Goal: Task Accomplishment & Management: Manage account settings

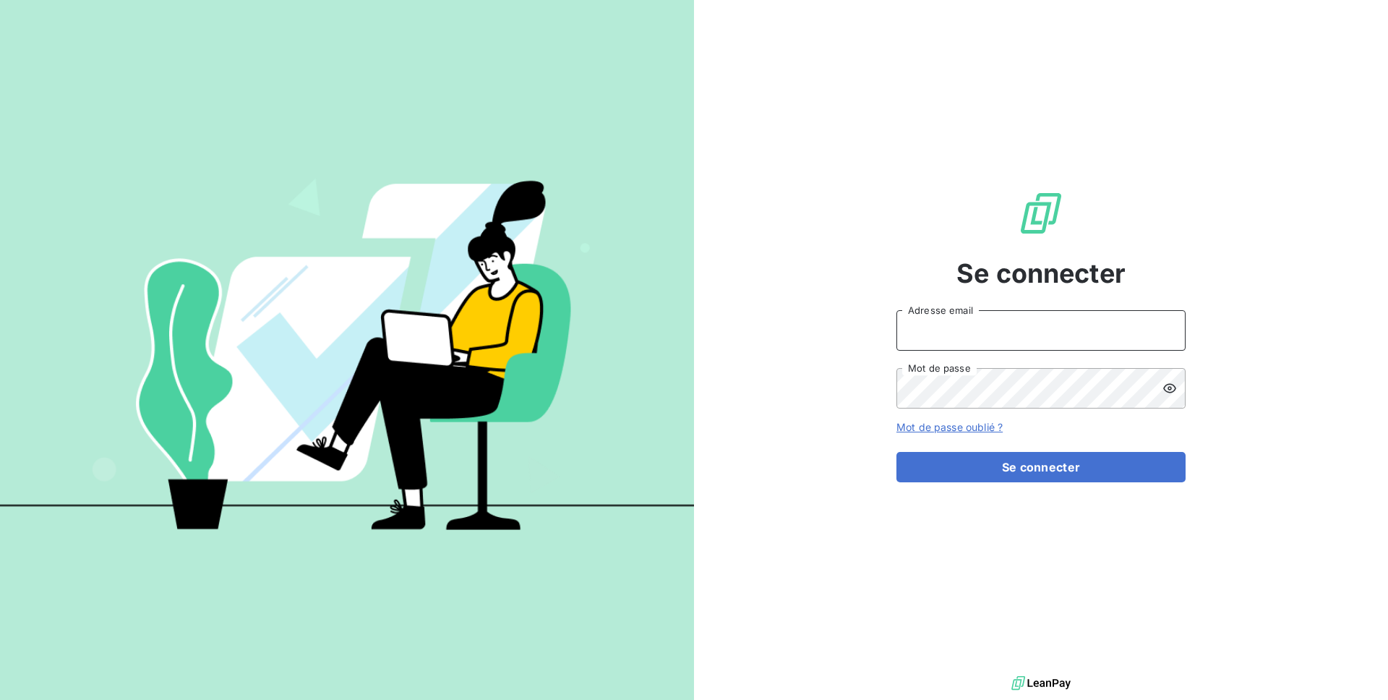
click at [921, 314] on input "Adresse email" at bounding box center [1040, 330] width 289 height 40
type input "admin@mediastart"
click at [896, 452] on button "Se connecter" at bounding box center [1040, 467] width 289 height 30
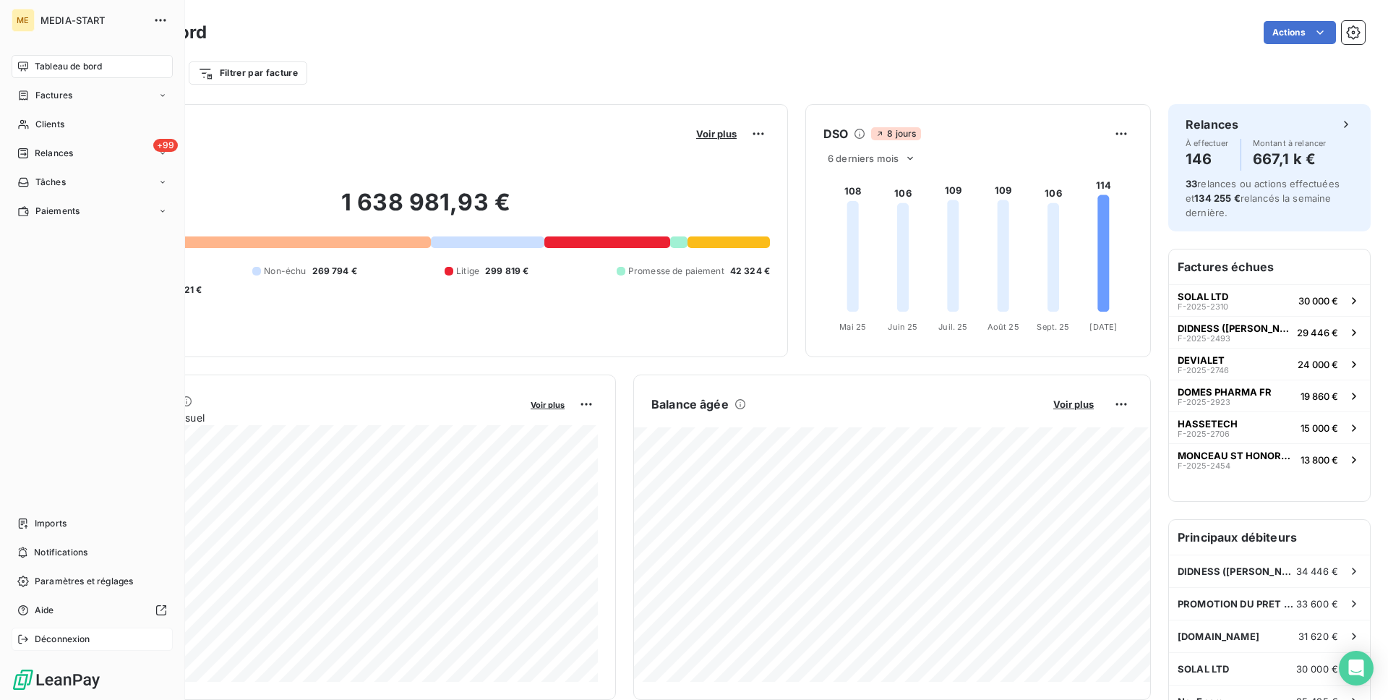
click at [69, 641] on span "Déconnexion" at bounding box center [63, 638] width 56 height 13
